Goal: Transaction & Acquisition: Purchase product/service

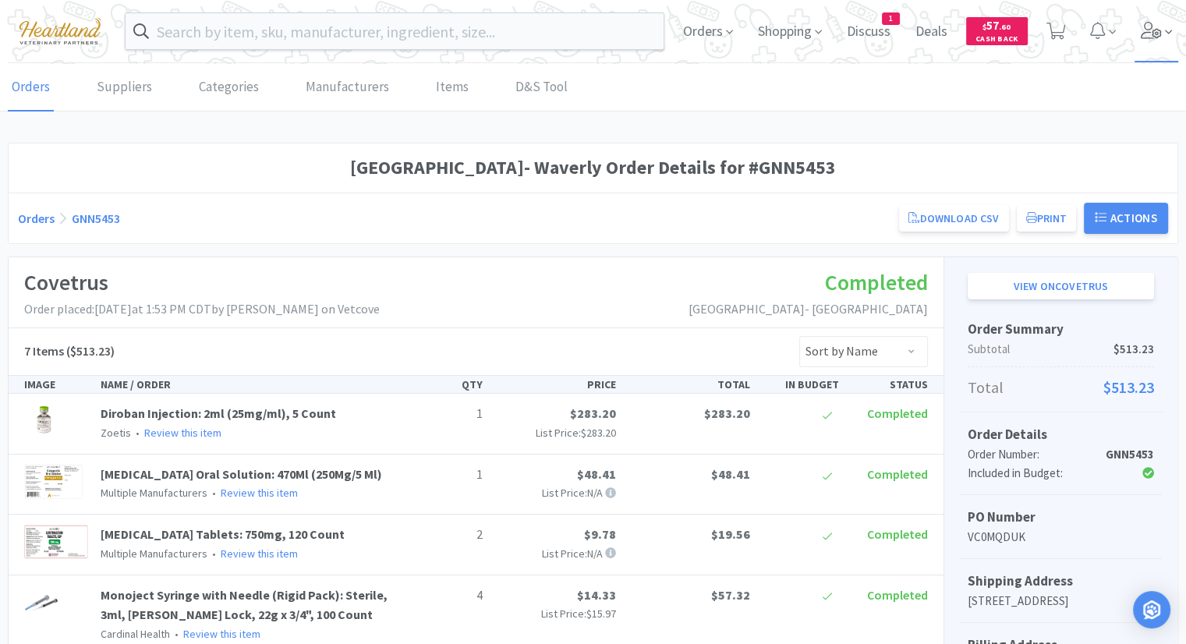
click at [1154, 34] on icon at bounding box center [1151, 30] width 21 height 17
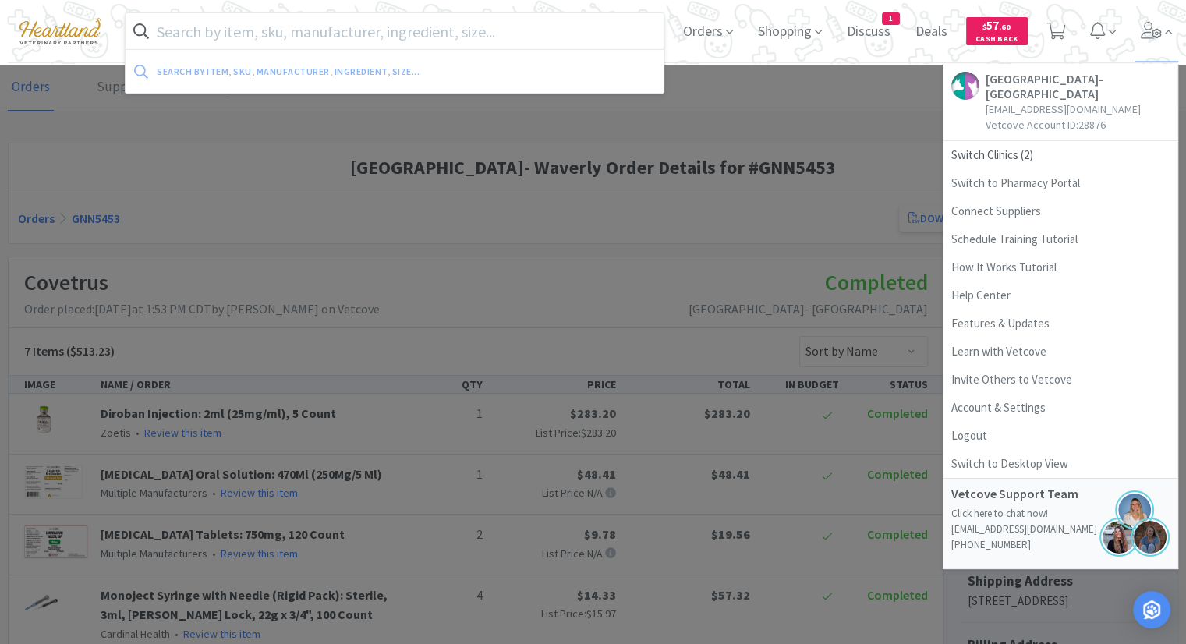
click at [499, 32] on input "text" at bounding box center [395, 31] width 538 height 36
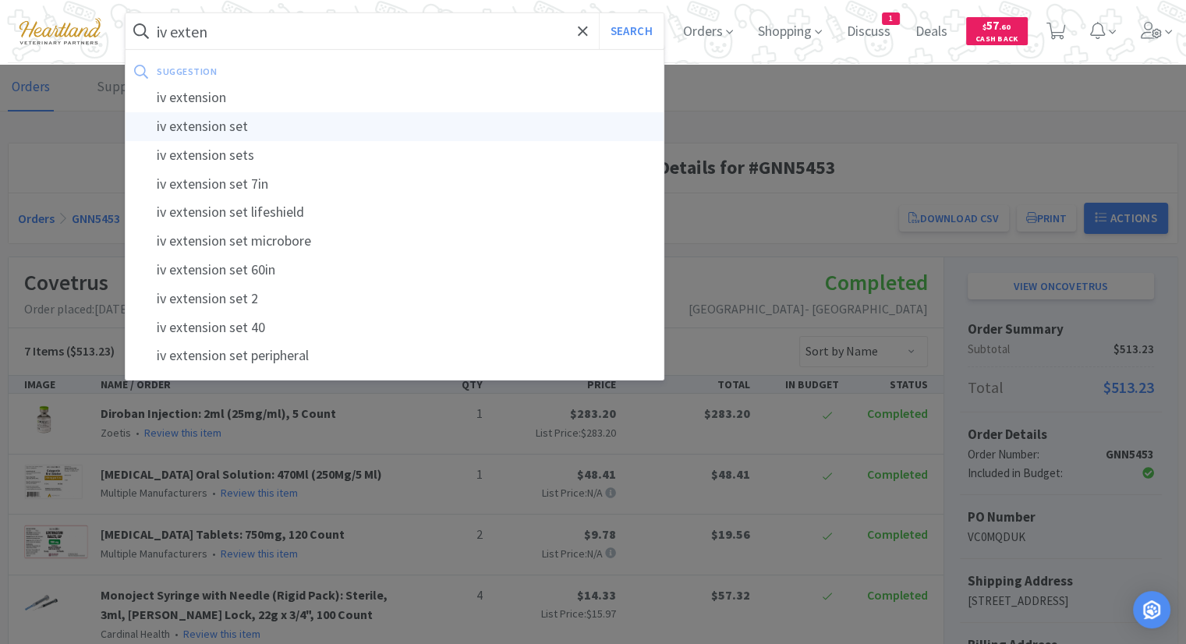
click at [206, 135] on div "iv extension set" at bounding box center [395, 126] width 538 height 29
type input "iv extension set"
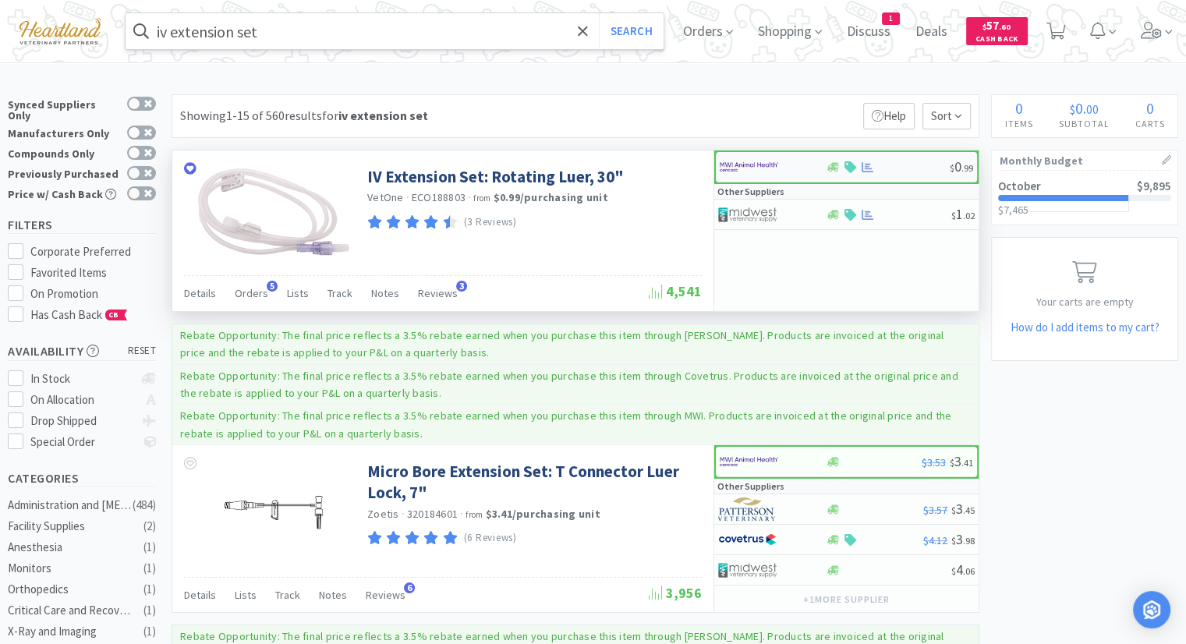
click at [754, 169] on img at bounding box center [749, 166] width 58 height 23
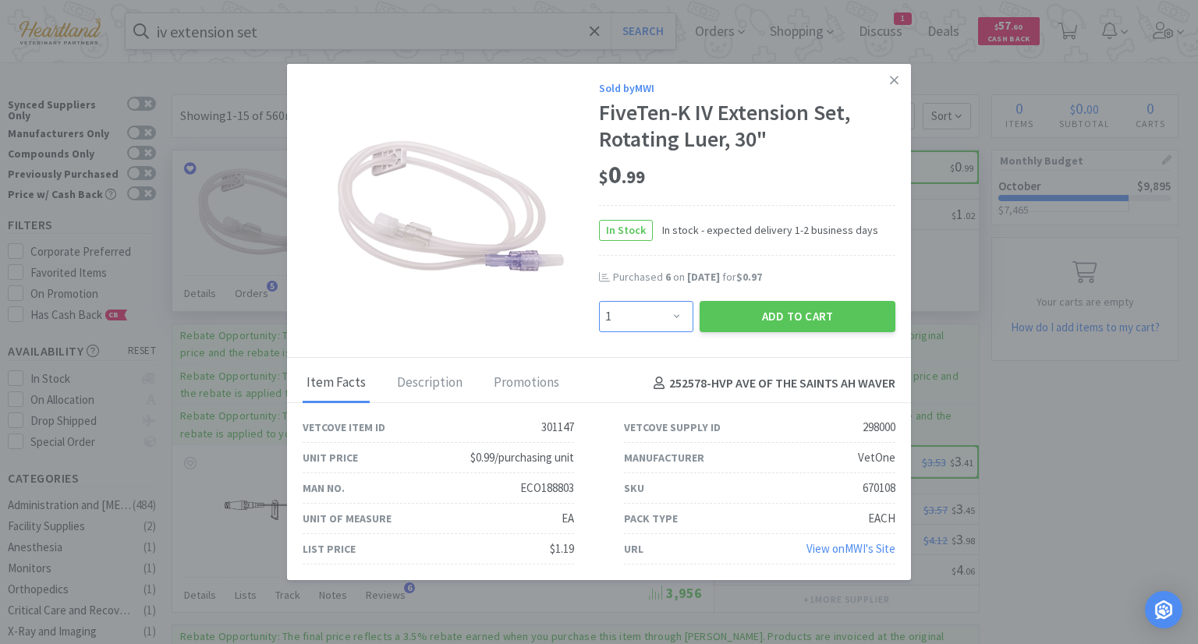
click at [678, 322] on select "Enter Quantity 1 2 3 4 5 6 7 8 9 10 11 12 13 14 15 16 17 18 19 20 Enter Quantity" at bounding box center [646, 316] width 94 height 31
select select "10"
click at [599, 301] on select "Enter Quantity 1 2 3 4 5 6 7 8 9 10 11 12 13 14 15 16 17 18 19 20 Enter Quantity" at bounding box center [646, 316] width 94 height 31
click at [802, 310] on button "Add to Cart" at bounding box center [797, 316] width 196 height 31
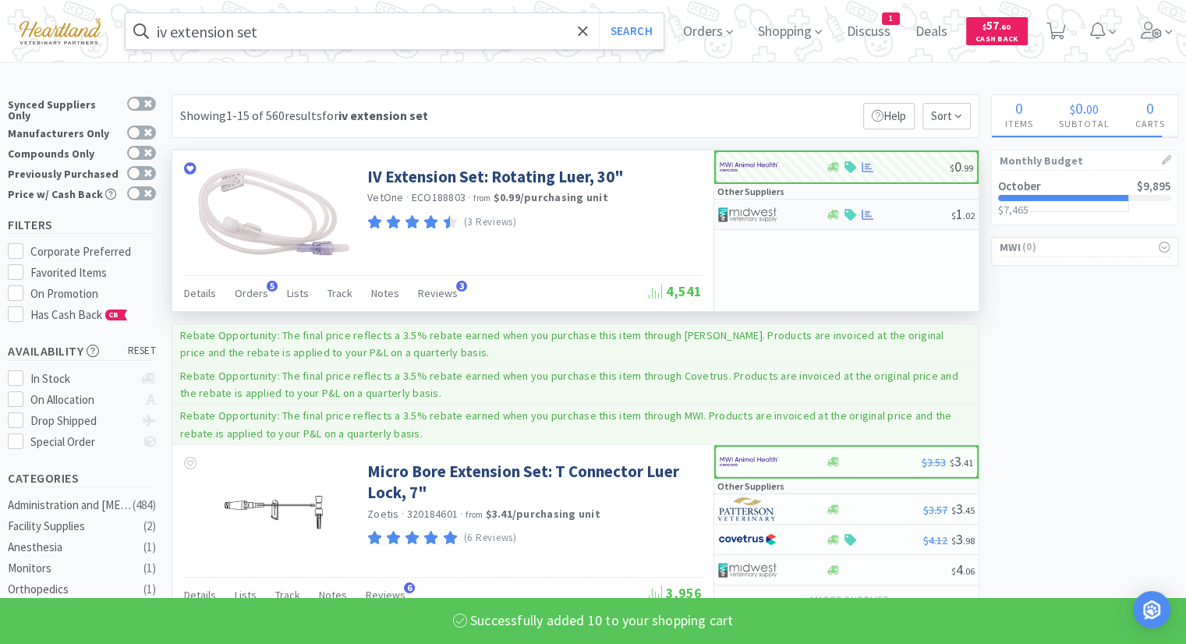
select select "10"
